Goal: Task Accomplishment & Management: Complete application form

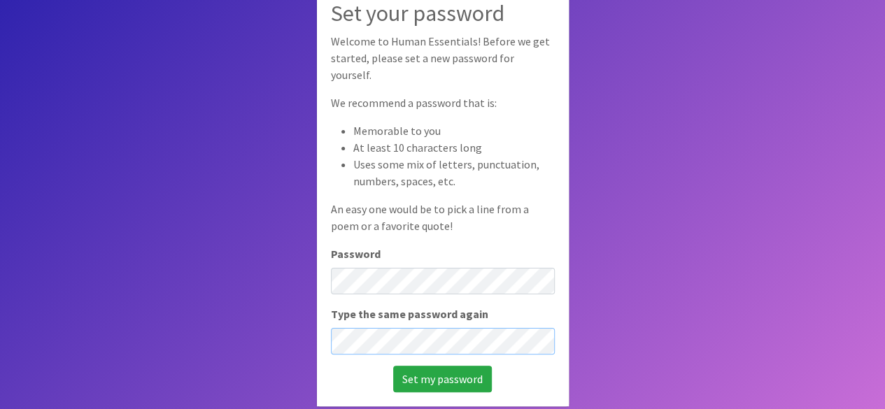
scroll to position [94, 0]
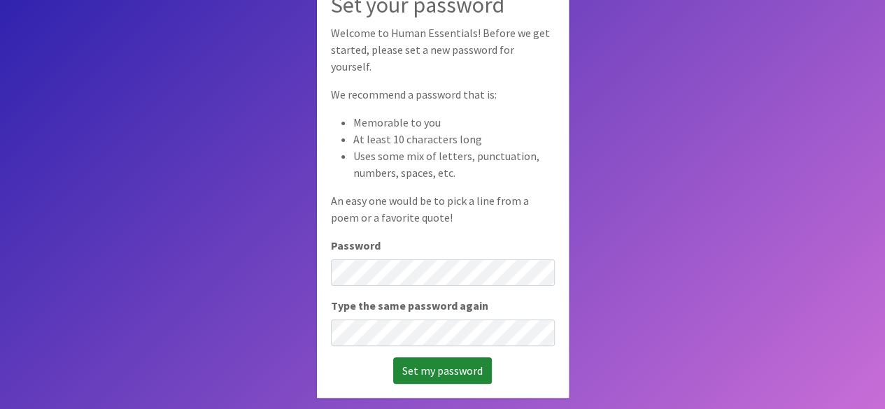
click at [442, 358] on input "Set my password" at bounding box center [442, 371] width 99 height 27
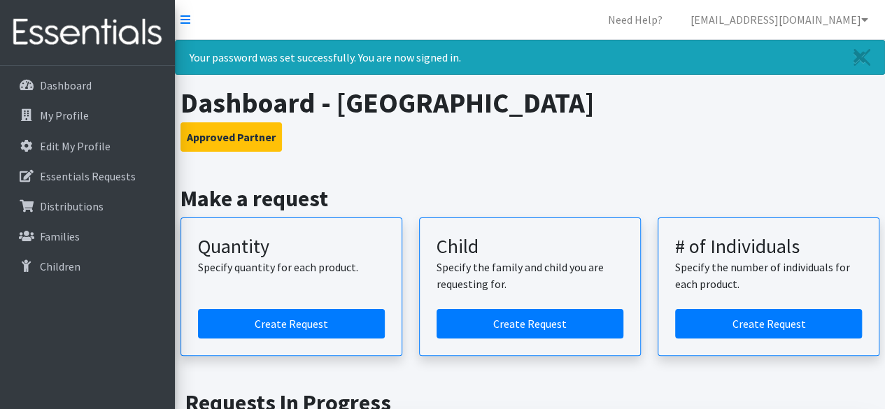
click at [197, 17] on nav "Need Help? kfish@legacyearlycollege.org Organization Settings My Co-Workers My …" at bounding box center [530, 20] width 710 height 40
click at [183, 16] on icon at bounding box center [186, 19] width 10 height 11
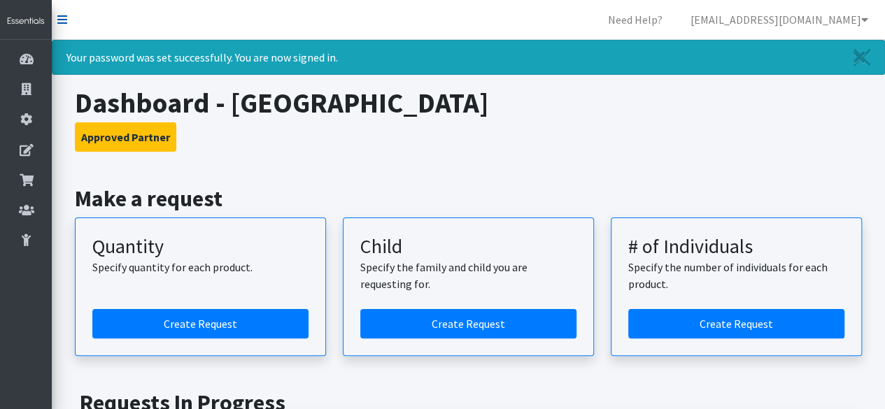
click at [65, 17] on icon at bounding box center [62, 19] width 10 height 11
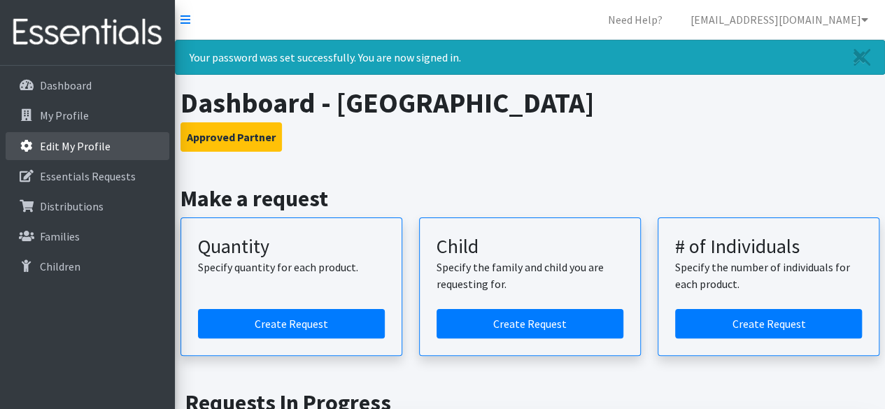
click at [132, 158] on link "Edit My Profile" at bounding box center [88, 146] width 164 height 28
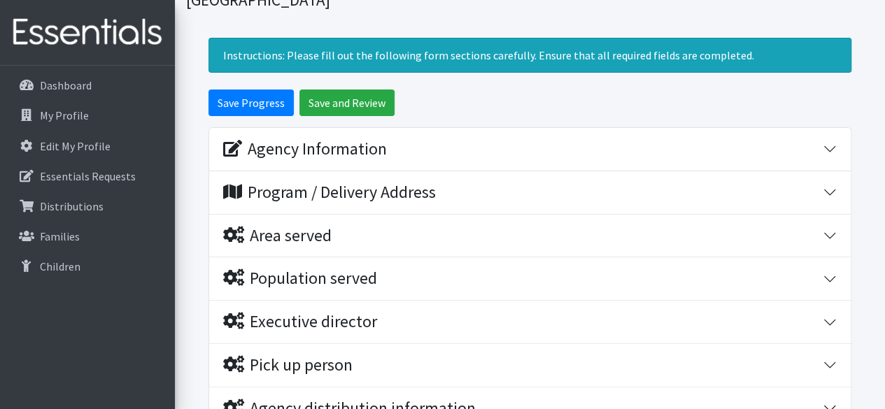
scroll to position [140, 0]
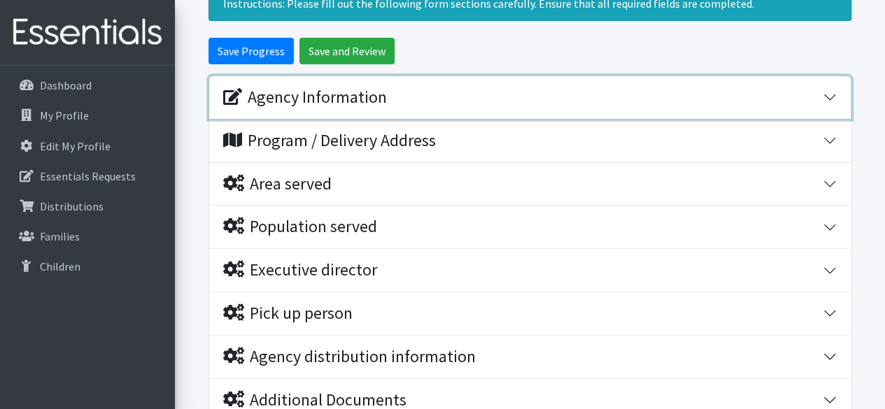
click at [419, 93] on div "Agency Information" at bounding box center [523, 97] width 600 height 20
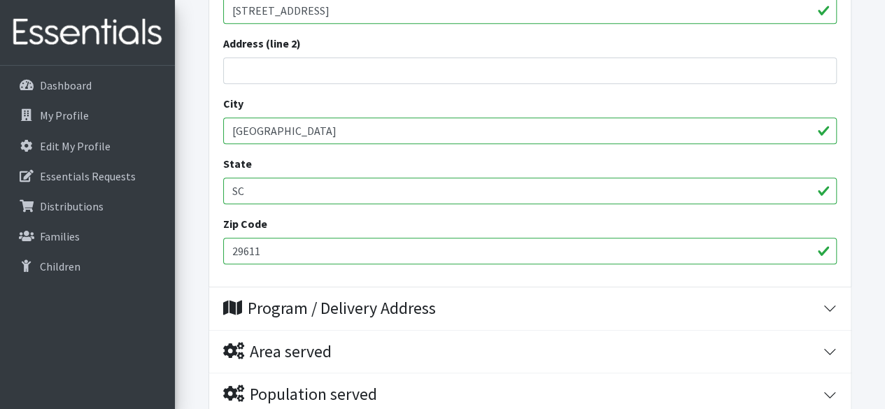
scroll to position [700, 0]
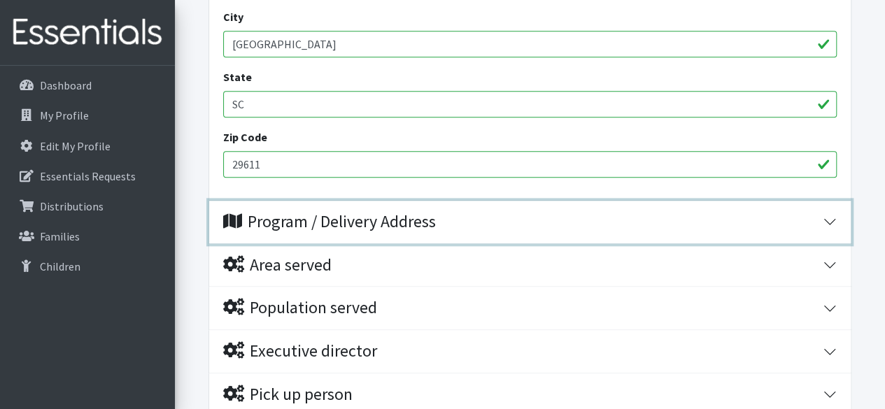
click at [360, 206] on button "Program / Delivery Address" at bounding box center [530, 222] width 642 height 43
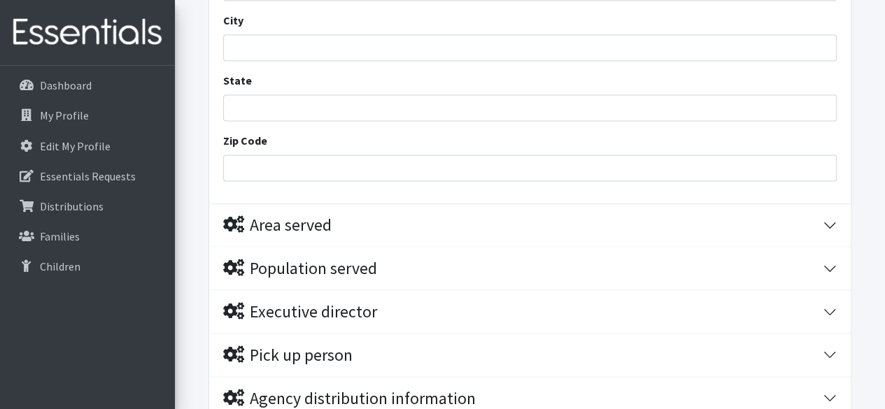
scroll to position [1120, 0]
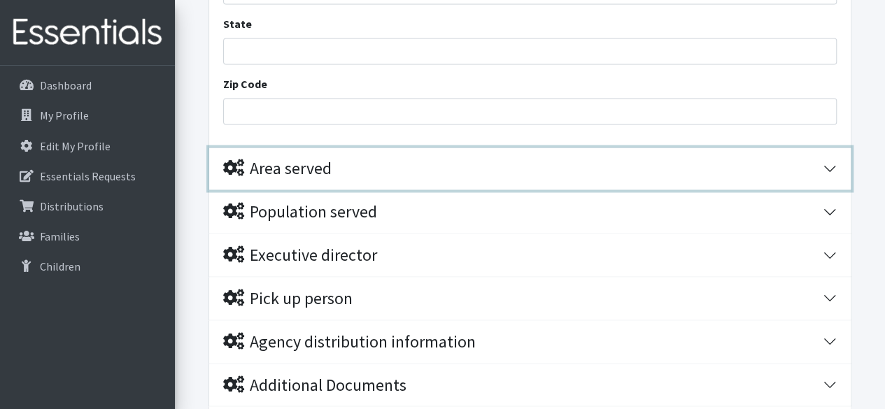
click at [360, 170] on div "Area served" at bounding box center [523, 169] width 600 height 20
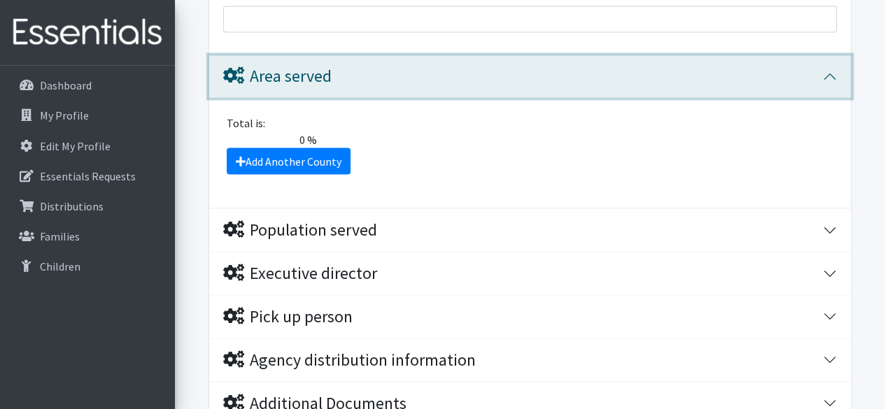
scroll to position [1260, 0]
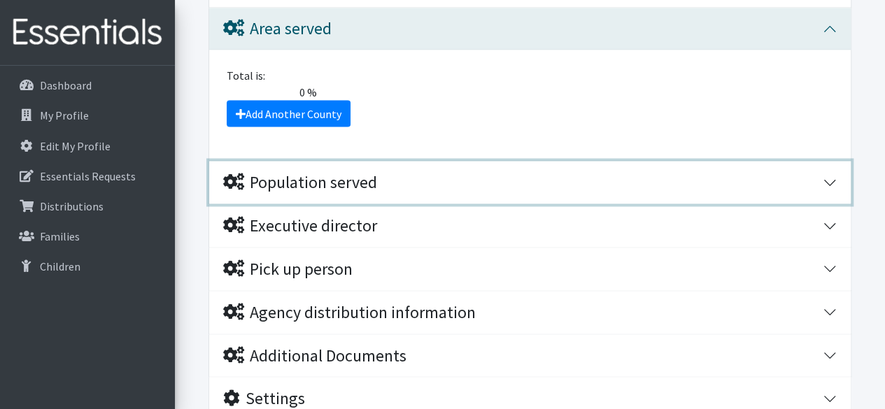
click at [364, 176] on div "Population served" at bounding box center [300, 182] width 154 height 20
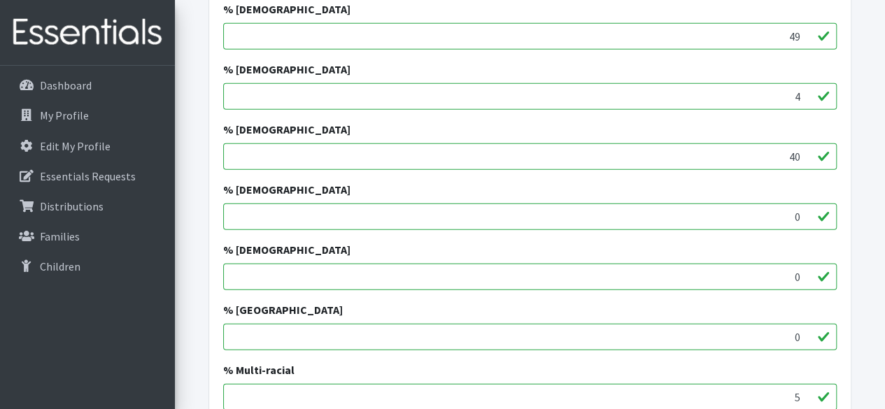
scroll to position [1819, 0]
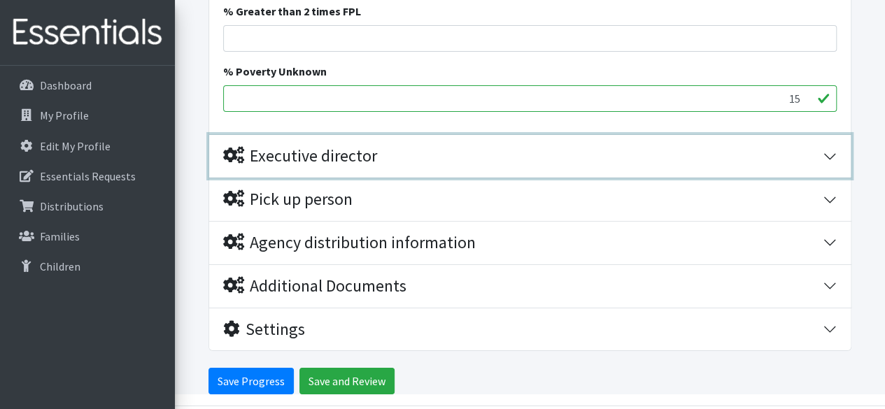
click at [369, 170] on button "Executive director" at bounding box center [530, 156] width 642 height 43
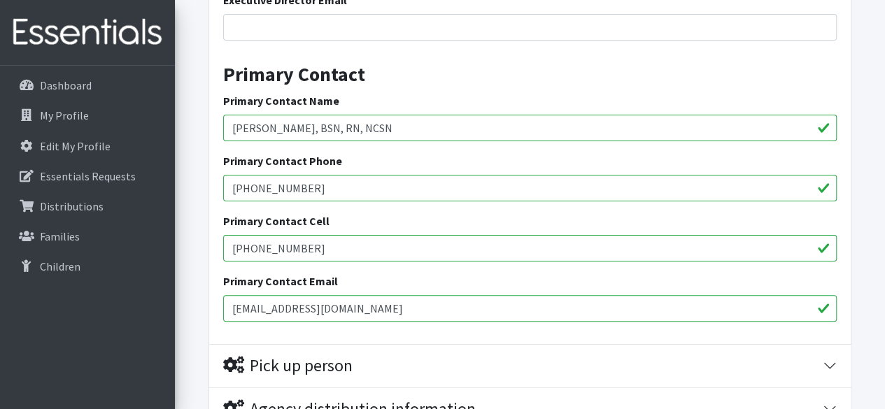
scroll to position [2653, 0]
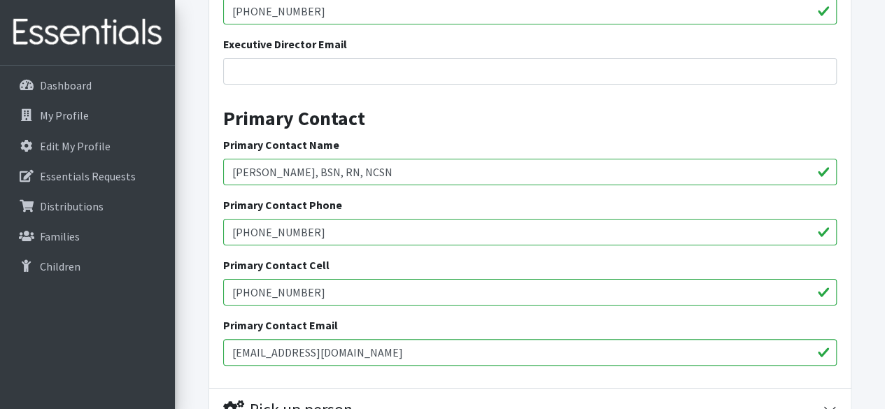
click at [397, 177] on input "Raina Rockwell, BSN, RN, NCSN" at bounding box center [530, 172] width 614 height 27
type input "Kaylee Fish BSN, RN"
click at [328, 295] on input "864-517-7701" at bounding box center [530, 292] width 614 height 27
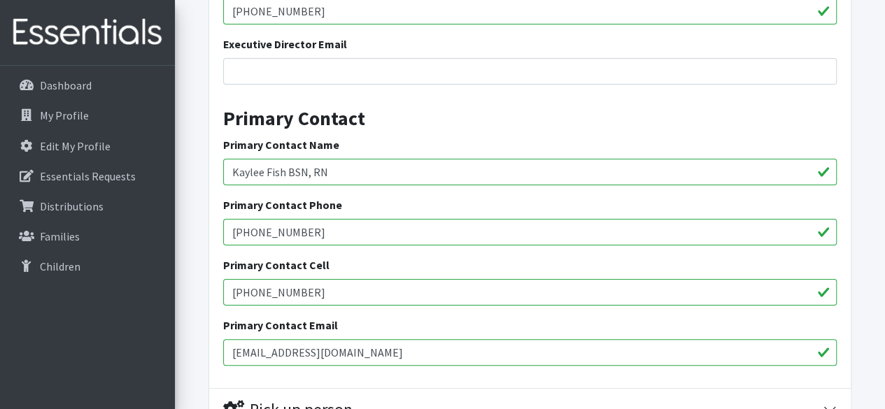
click at [326, 293] on input "864-517-7701" at bounding box center [530, 292] width 614 height 27
type input "8"
click at [218, 325] on div "Executive Director Name William W Brown Executive Director Phone 864-214-1630 E…" at bounding box center [530, 146] width 642 height 484
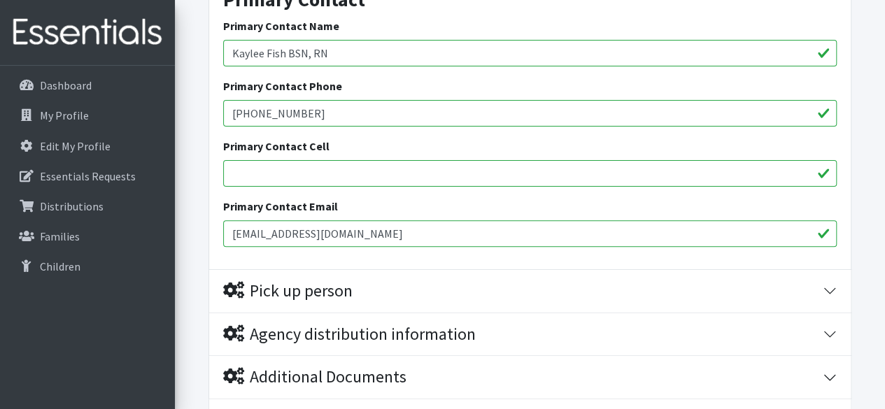
scroll to position [2863, 0]
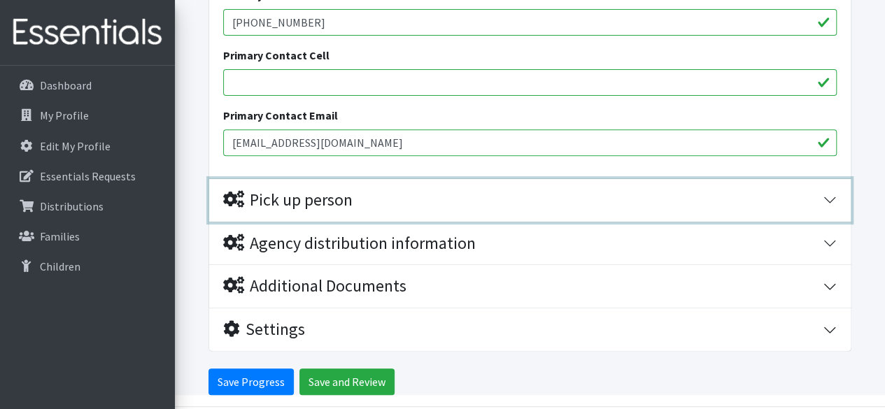
click at [325, 197] on div "Pick up person" at bounding box center [287, 200] width 129 height 20
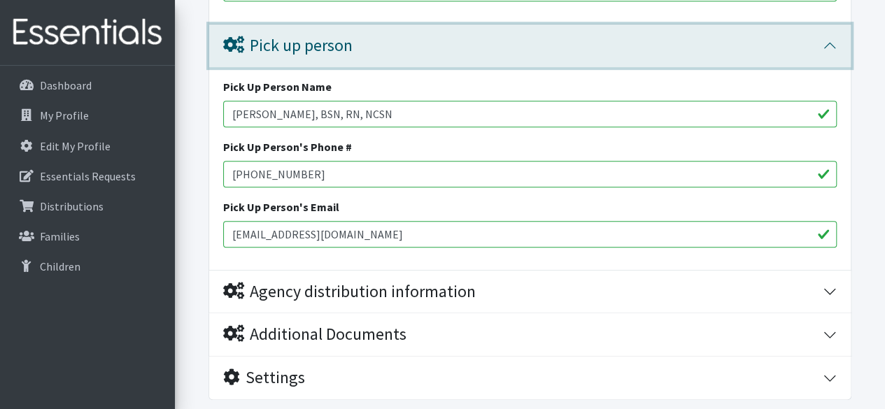
scroll to position [2996, 0]
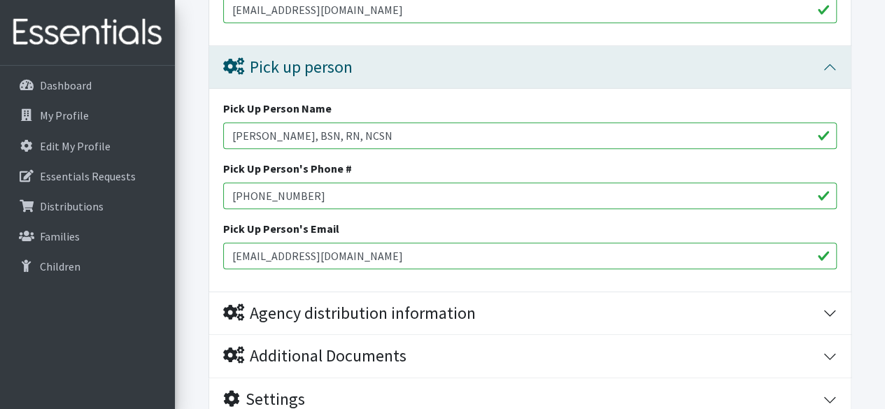
click at [293, 195] on input "864-626-6440" at bounding box center [530, 196] width 614 height 27
click at [341, 122] on input "Raina Rockwell, BSN, RN, NCSN" at bounding box center [530, 135] width 614 height 27
click at [340, 122] on input "Raina Rockwell, BSN, RN, NCSN" at bounding box center [530, 135] width 614 height 27
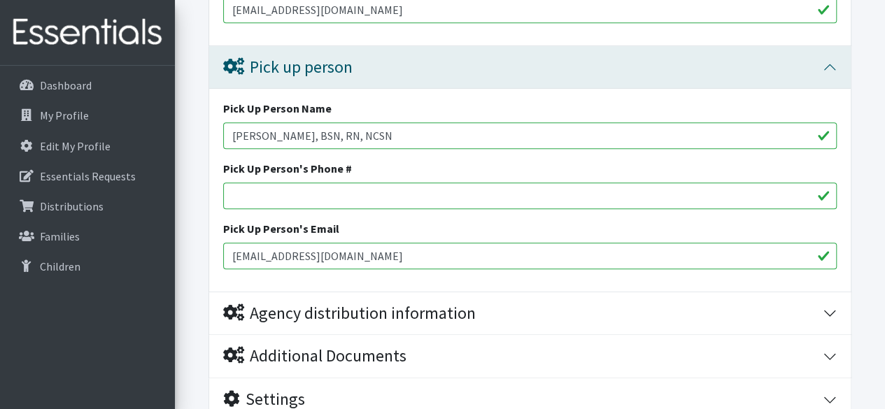
click at [340, 122] on input "Raina Rockwell, BSN, RN, NCSN" at bounding box center [530, 135] width 614 height 27
click at [347, 248] on input "rrockwell@legacyearlycollege.org" at bounding box center [530, 256] width 614 height 27
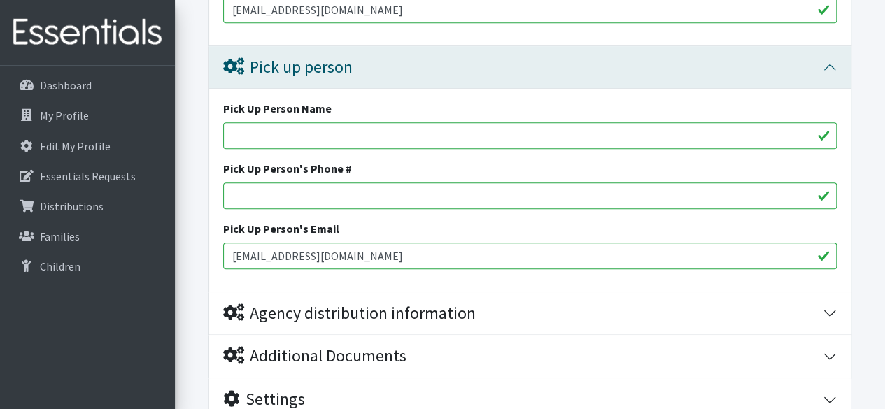
click at [347, 248] on input "rrockwell@legacyearlycollege.org" at bounding box center [530, 256] width 614 height 27
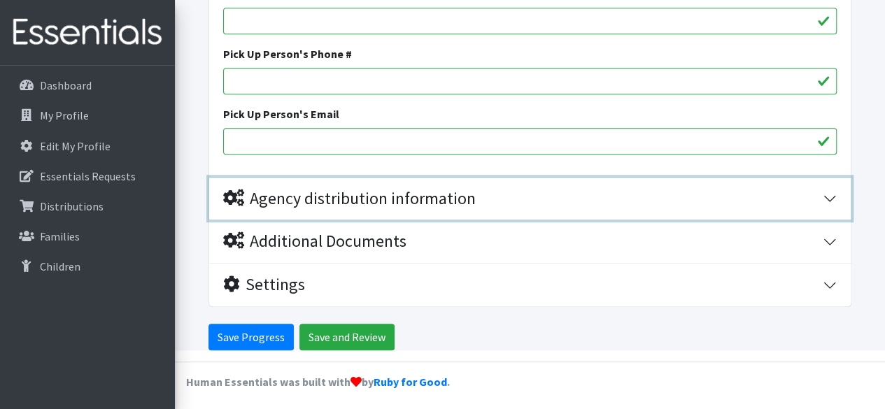
click at [456, 192] on div "Agency distribution information" at bounding box center [349, 199] width 253 height 20
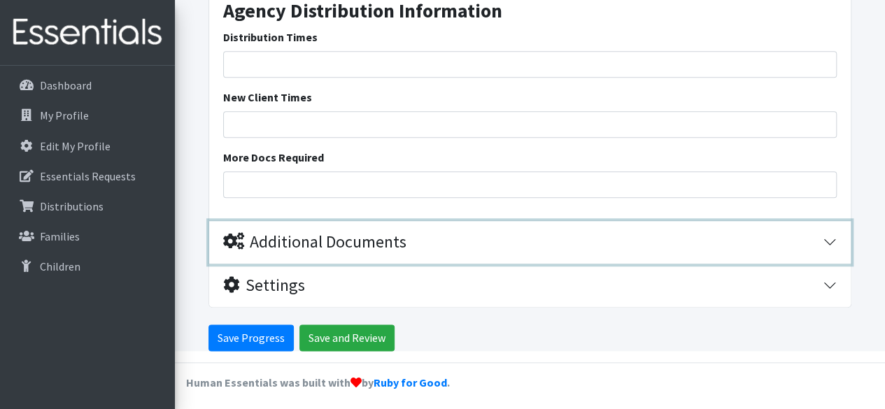
click at [425, 226] on button "Additional Documents" at bounding box center [530, 242] width 642 height 43
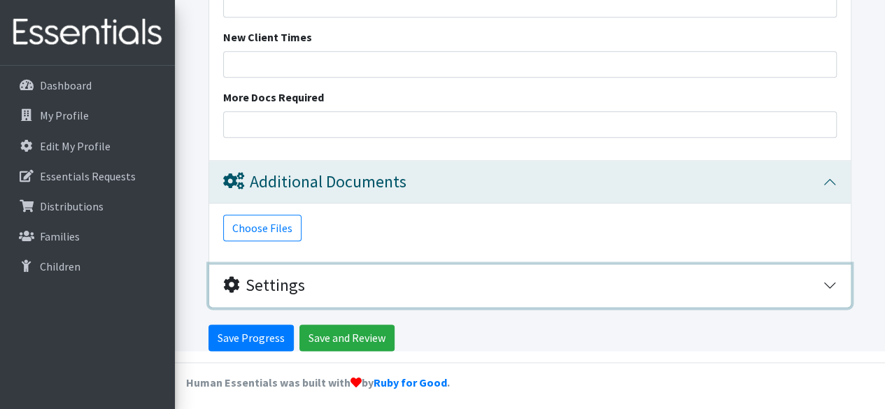
click at [386, 278] on div "Settings" at bounding box center [523, 286] width 600 height 20
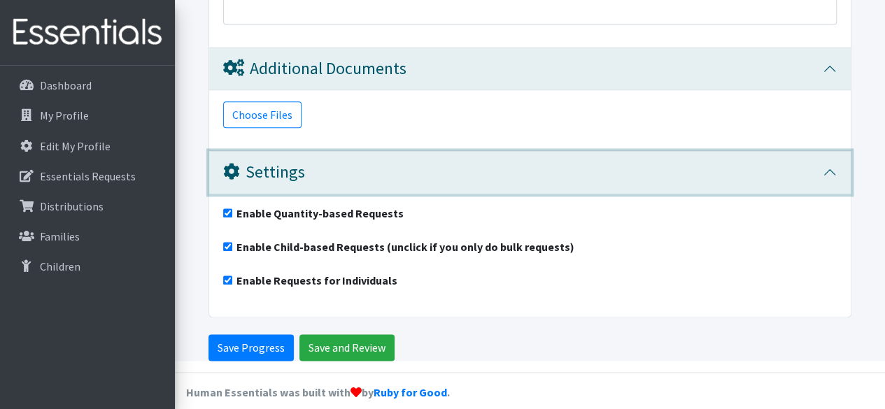
scroll to position [3525, 0]
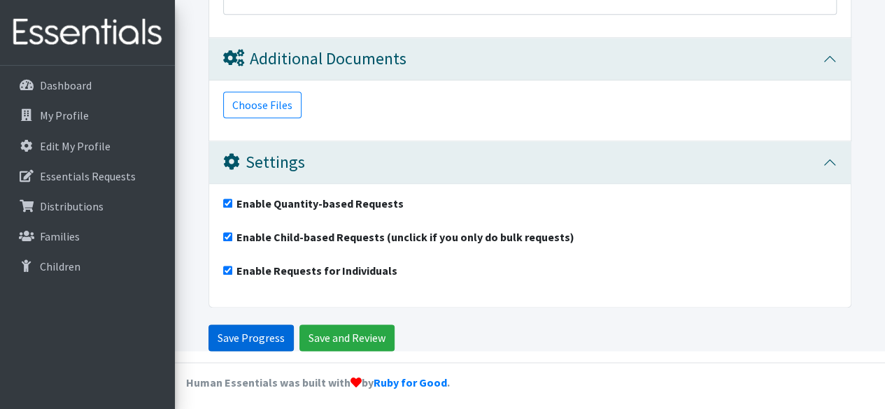
click at [283, 331] on input "Save Progress" at bounding box center [251, 338] width 85 height 27
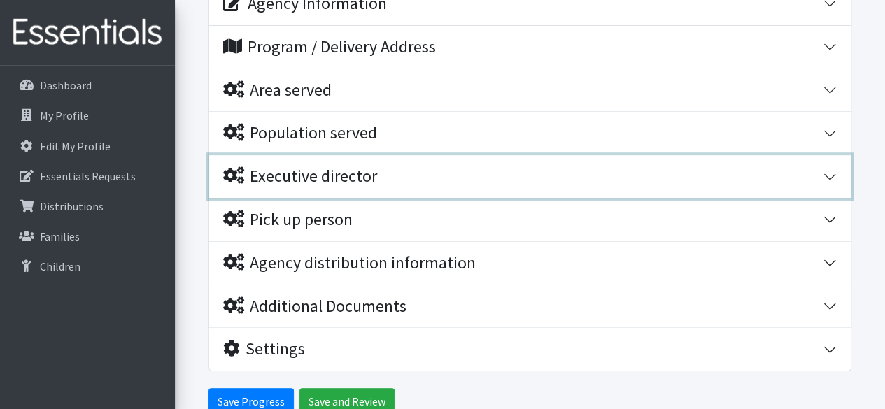
click at [498, 173] on div "Executive director" at bounding box center [523, 177] width 600 height 20
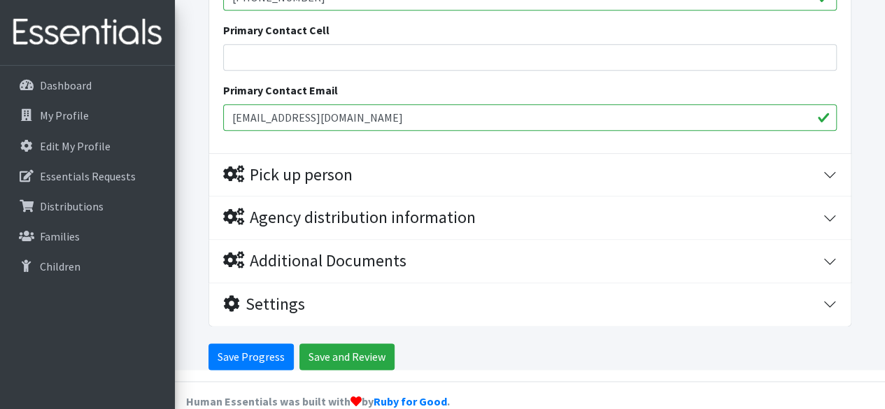
scroll to position [829, 0]
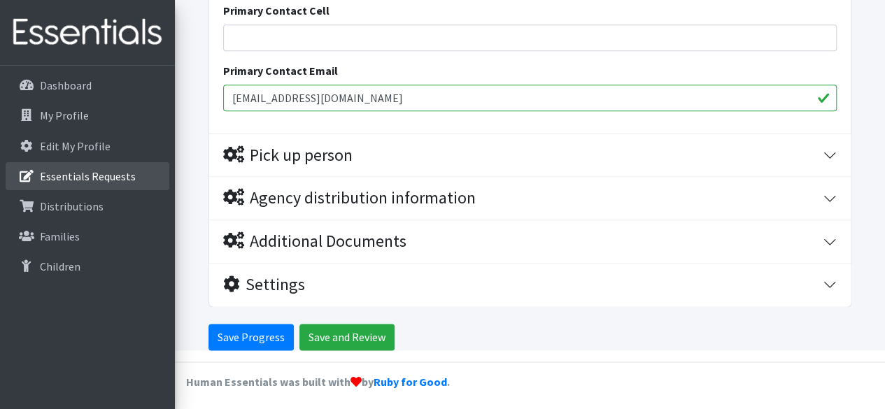
click at [87, 177] on p "Essentials Requests" at bounding box center [88, 176] width 96 height 14
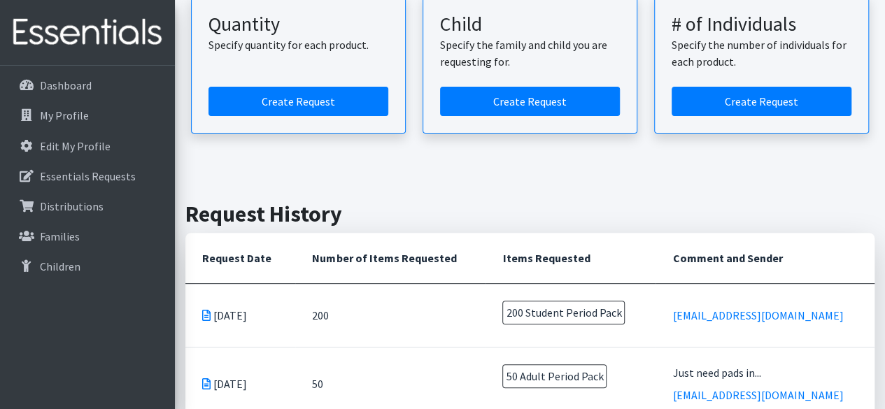
scroll to position [140, 0]
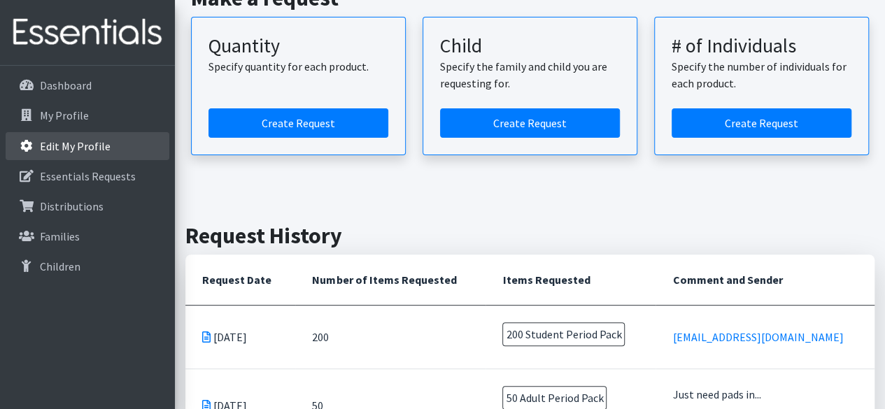
click at [130, 143] on link "Edit My Profile" at bounding box center [88, 146] width 164 height 28
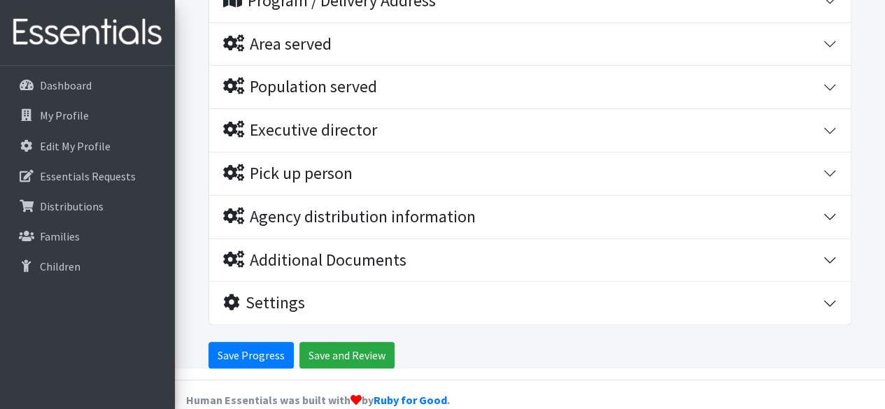
scroll to position [299, 0]
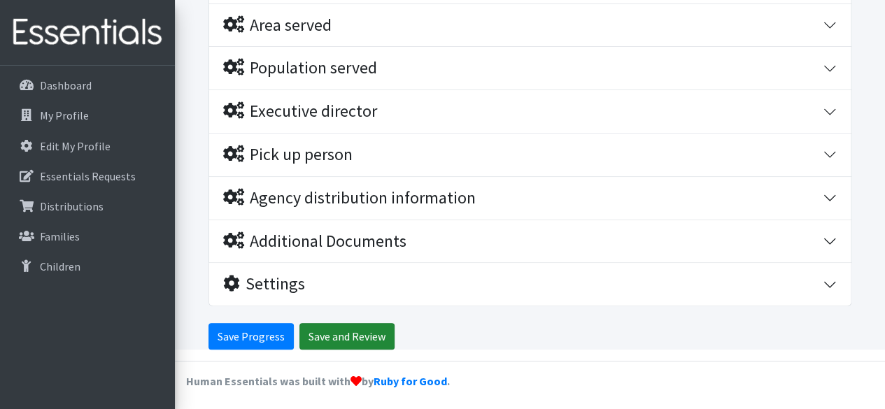
click at [386, 323] on input "Save and Review" at bounding box center [347, 336] width 95 height 27
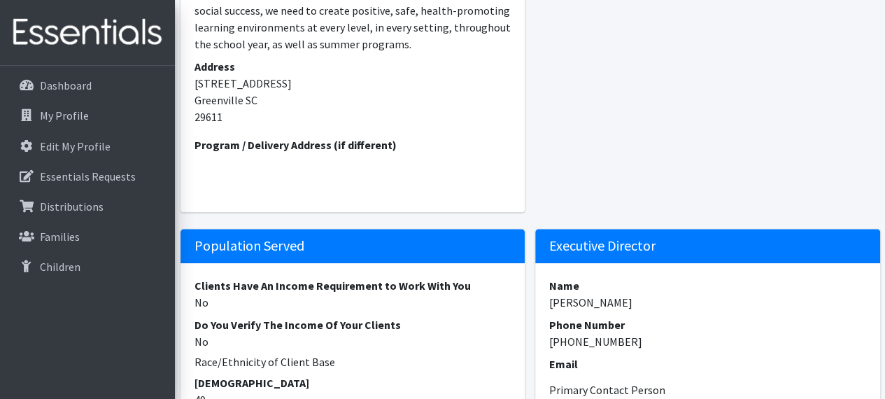
scroll to position [295, 0]
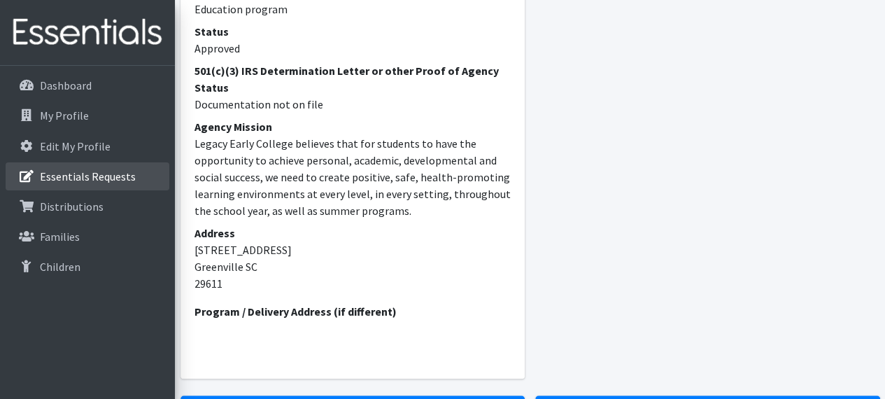
click at [104, 178] on p "Essentials Requests" at bounding box center [88, 176] width 96 height 14
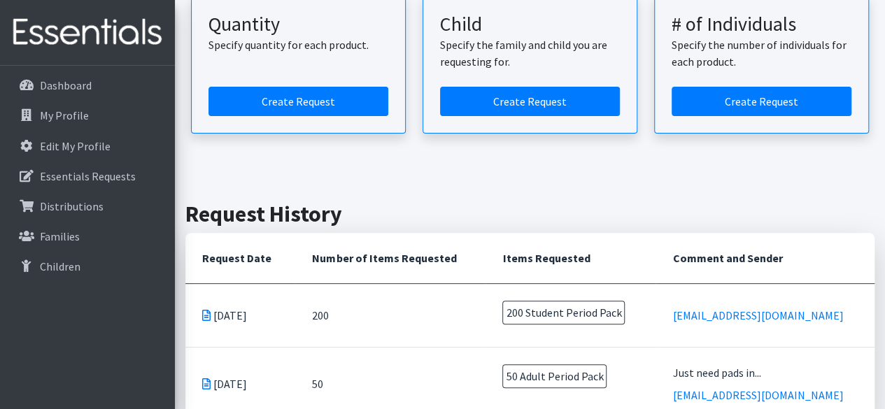
scroll to position [140, 0]
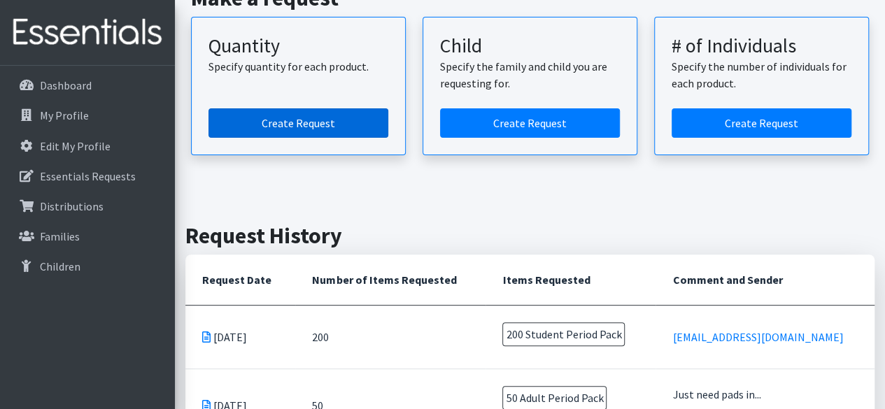
click at [352, 137] on link "Create Request" at bounding box center [299, 122] width 180 height 29
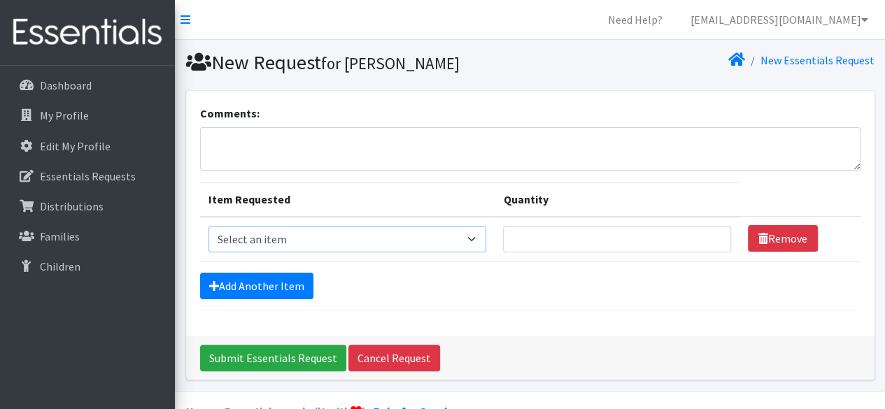
click at [371, 230] on select "Select an item (LOWCOUNTRY) DAY PADS (LOWCOUNTRY) LINERS (LOWCOUNTRY) OVERNIGHT…" at bounding box center [348, 239] width 279 height 27
click at [209, 226] on select "Select an item (LOWCOUNTRY) DAY PADS (LOWCOUNTRY) LINERS (LOWCOUNTRY) OVERNIGHT…" at bounding box center [348, 239] width 279 height 27
click at [346, 230] on select "Select an item (LOWCOUNTRY) DAY PADS (LOWCOUNTRY) LINERS (LOWCOUNTRY) OVERNIGHT…" at bounding box center [348, 239] width 279 height 27
select select "7757"
click at [209, 226] on select "Select an item (LOWCOUNTRY) DAY PADS (LOWCOUNTRY) LINERS (LOWCOUNTRY) OVERNIGHT…" at bounding box center [348, 239] width 279 height 27
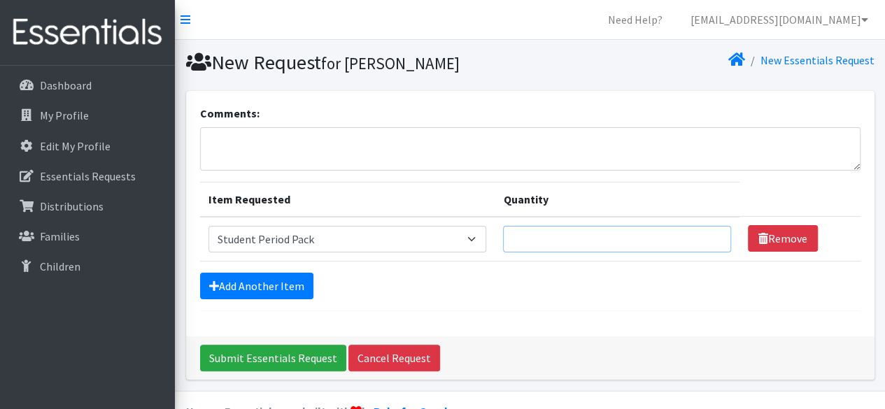
click at [564, 233] on input "Quantity" at bounding box center [616, 239] width 227 height 27
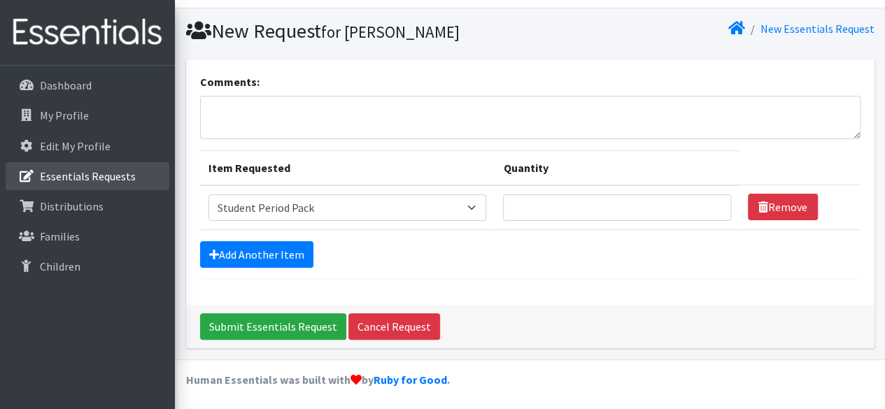
click at [108, 177] on p "Essentials Requests" at bounding box center [88, 176] width 96 height 14
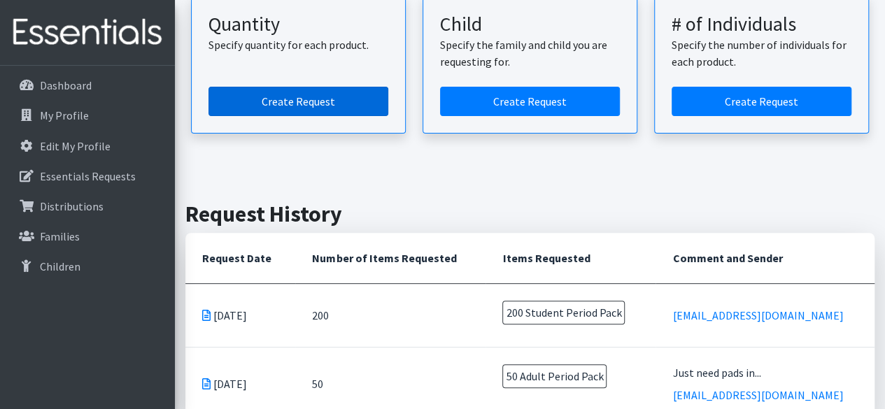
scroll to position [140, 0]
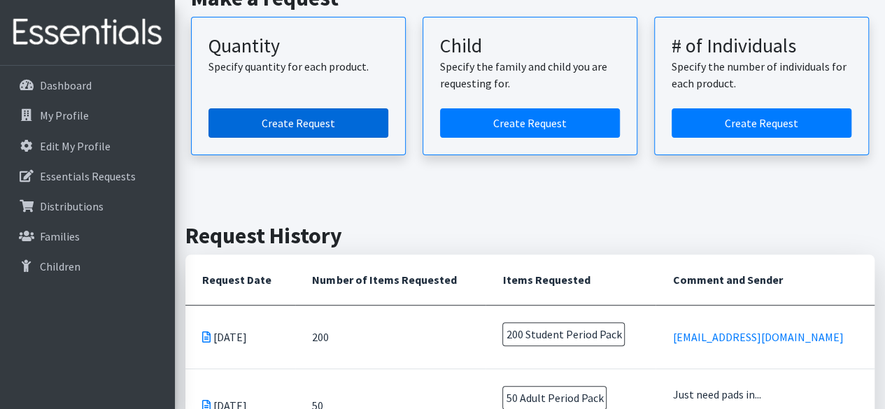
click at [237, 138] on link "Create Request" at bounding box center [299, 122] width 180 height 29
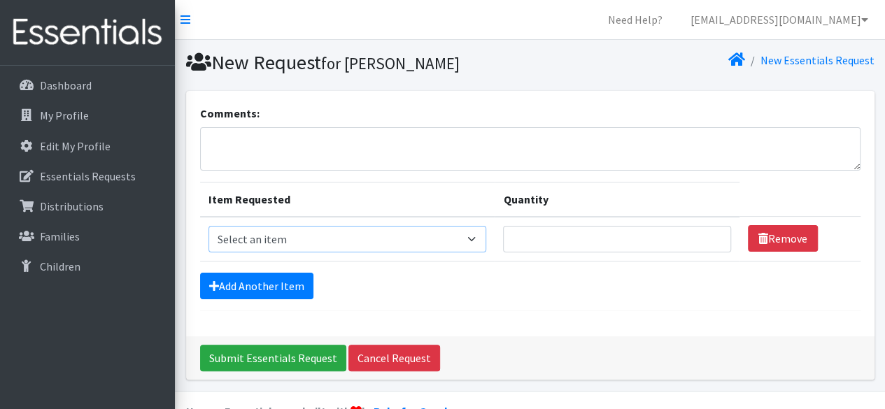
click at [241, 232] on select "Select an item (LOWCOUNTRY) DAY PADS (LOWCOUNTRY) LINERS (LOWCOUNTRY) OVERNIGHT…" at bounding box center [348, 239] width 279 height 27
select select "7757"
click at [209, 226] on select "Select an item (LOWCOUNTRY) DAY PADS (LOWCOUNTRY) LINERS (LOWCOUNTRY) OVERNIGHT…" at bounding box center [348, 239] width 279 height 27
click at [642, 229] on input "Quantity" at bounding box center [616, 239] width 227 height 27
type input "100"
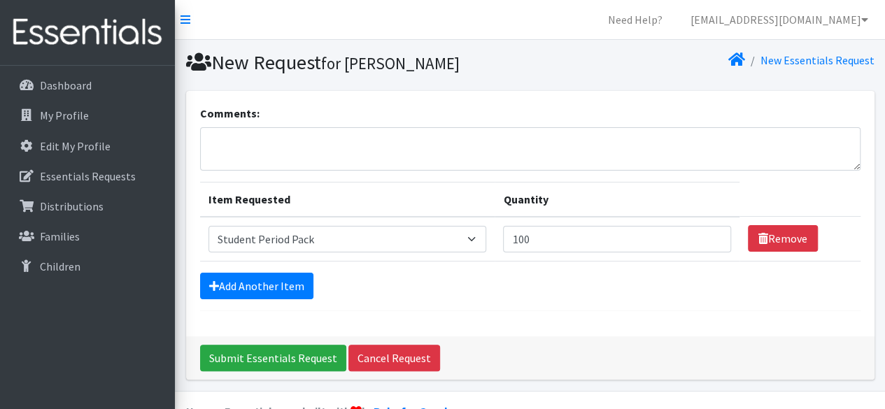
click at [689, 288] on div "Add Another Item" at bounding box center [530, 286] width 661 height 27
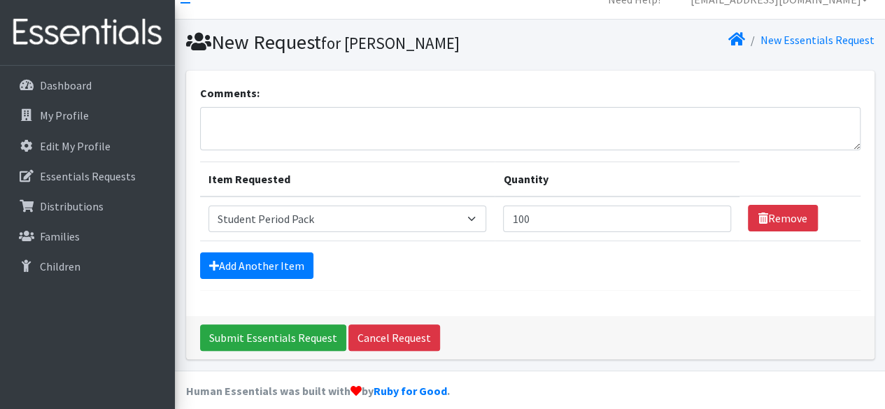
scroll to position [31, 0]
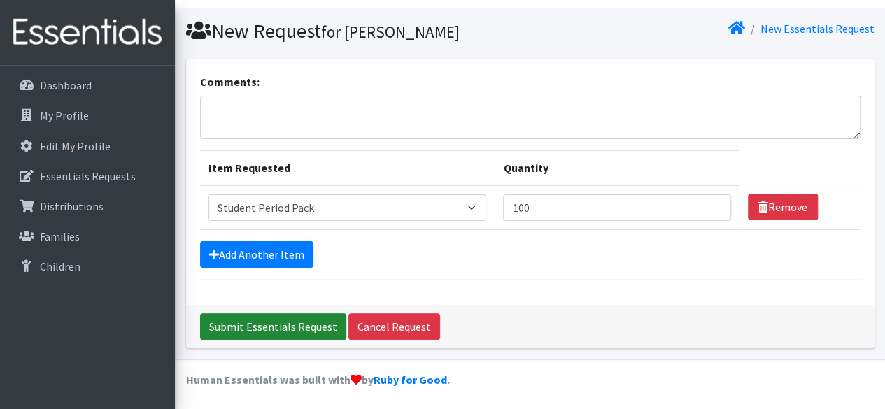
click at [295, 318] on input "Submit Essentials Request" at bounding box center [273, 326] width 146 height 27
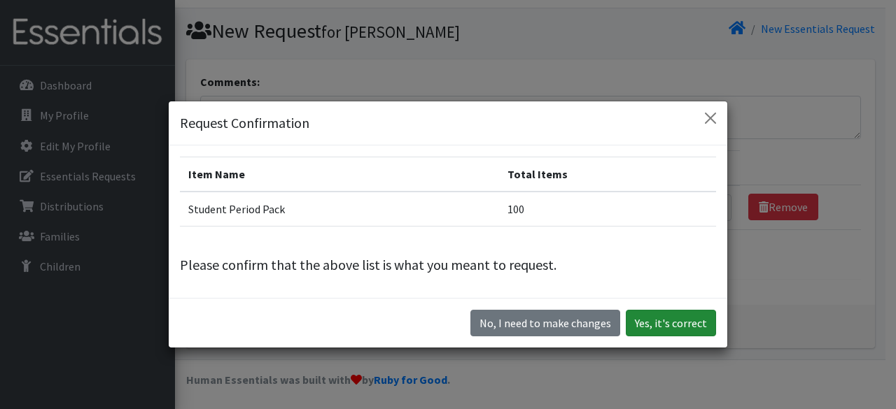
click at [701, 327] on button "Yes, it's correct" at bounding box center [671, 323] width 90 height 27
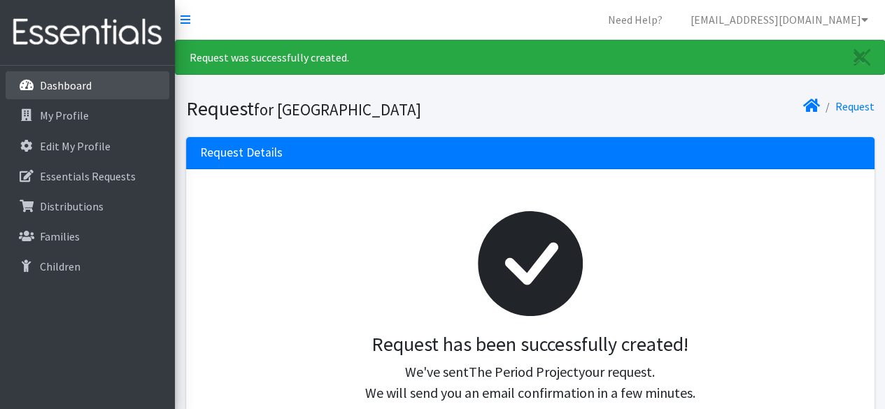
click at [90, 76] on link "Dashboard" at bounding box center [88, 85] width 164 height 28
